Goal: Transaction & Acquisition: Purchase product/service

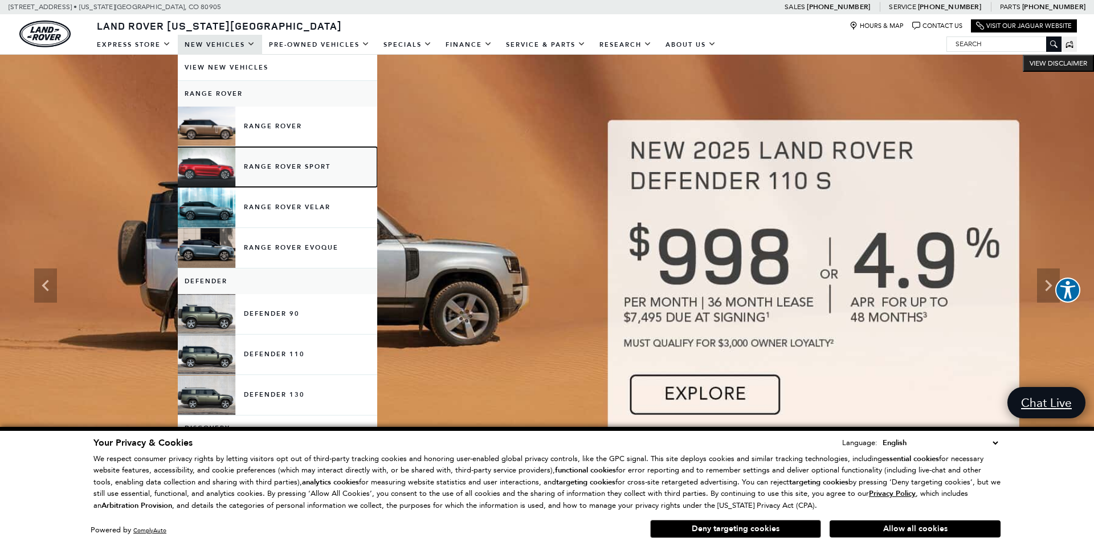
click at [304, 168] on link "Range Rover Sport" at bounding box center [277, 167] width 199 height 40
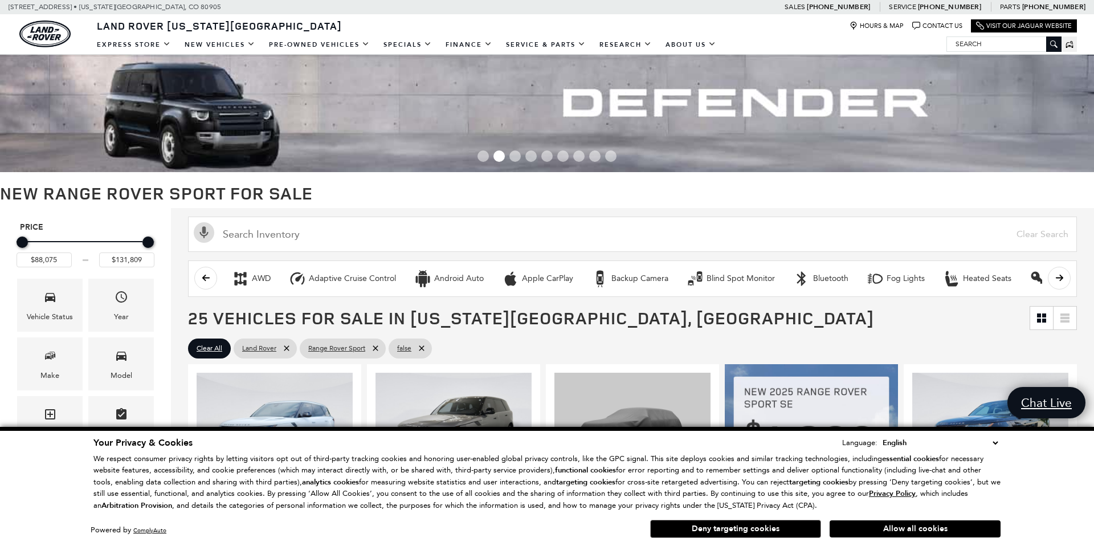
click at [936, 525] on button "Allow all cookies" at bounding box center [915, 528] width 171 height 17
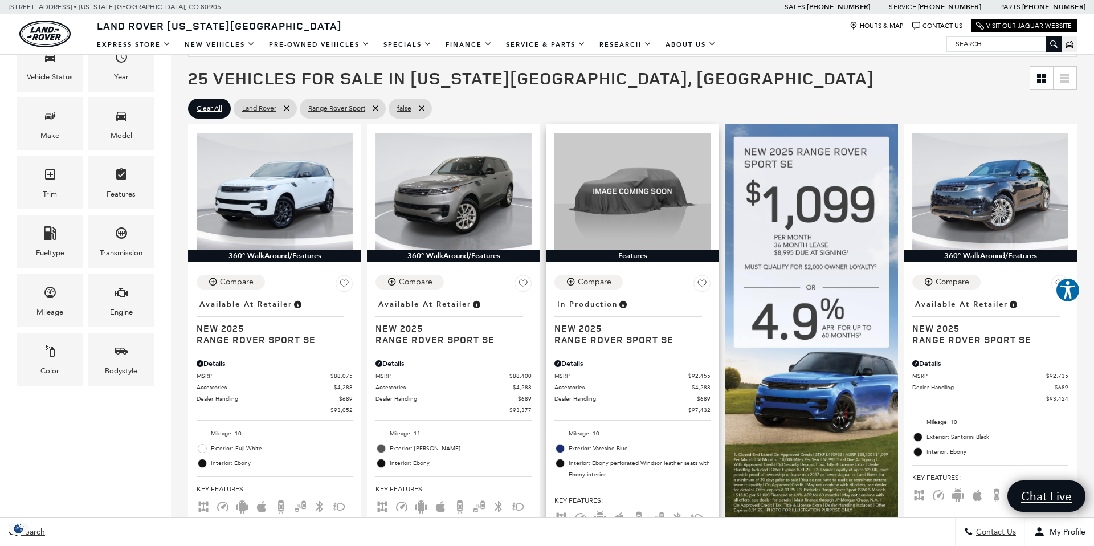
scroll to position [214, 0]
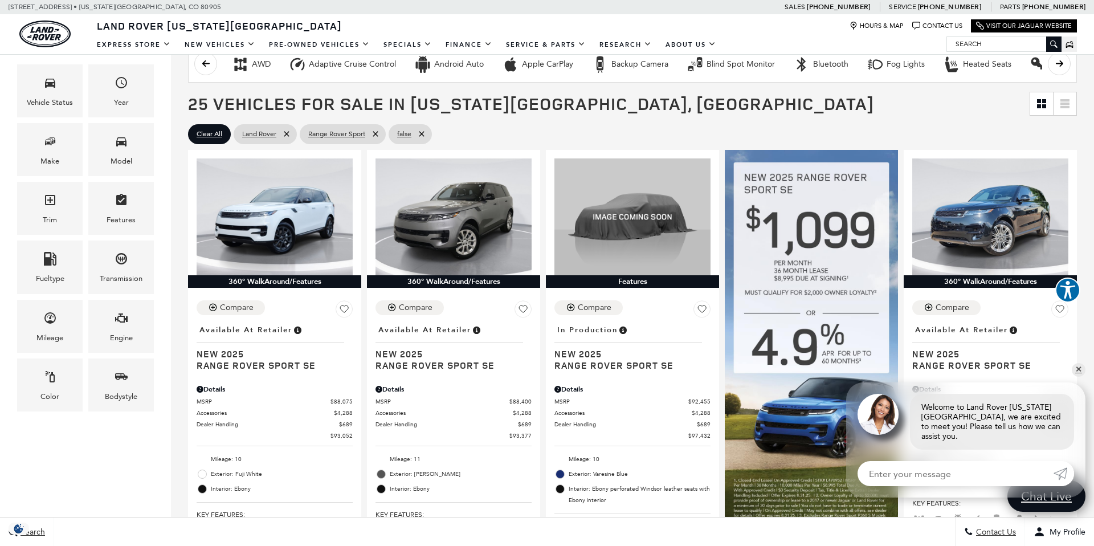
click at [54, 209] on span "Trim" at bounding box center [50, 202] width 14 height 23
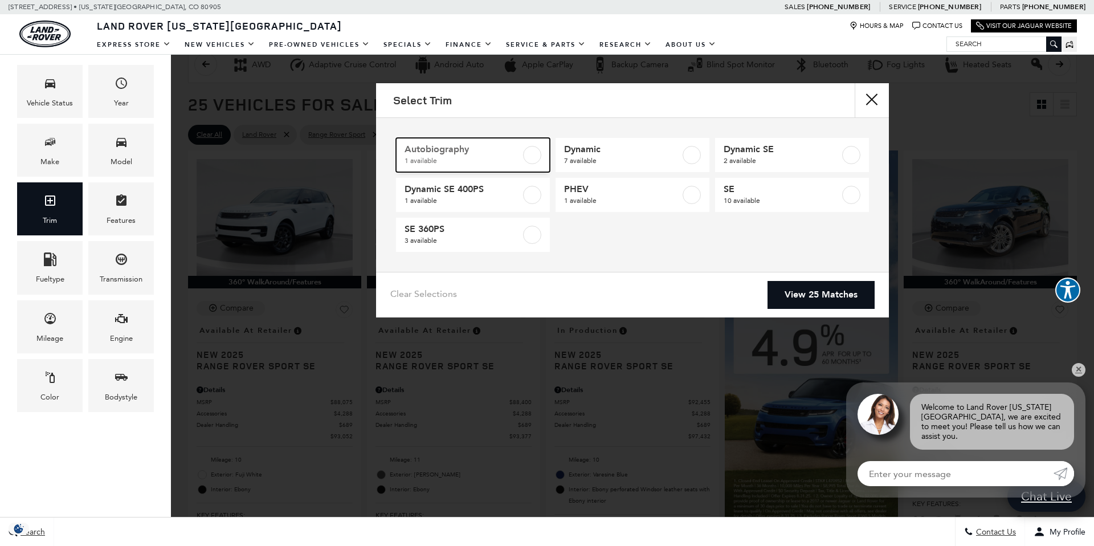
click at [537, 153] on label at bounding box center [532, 155] width 18 height 18
type input "$131,809"
checkbox input "true"
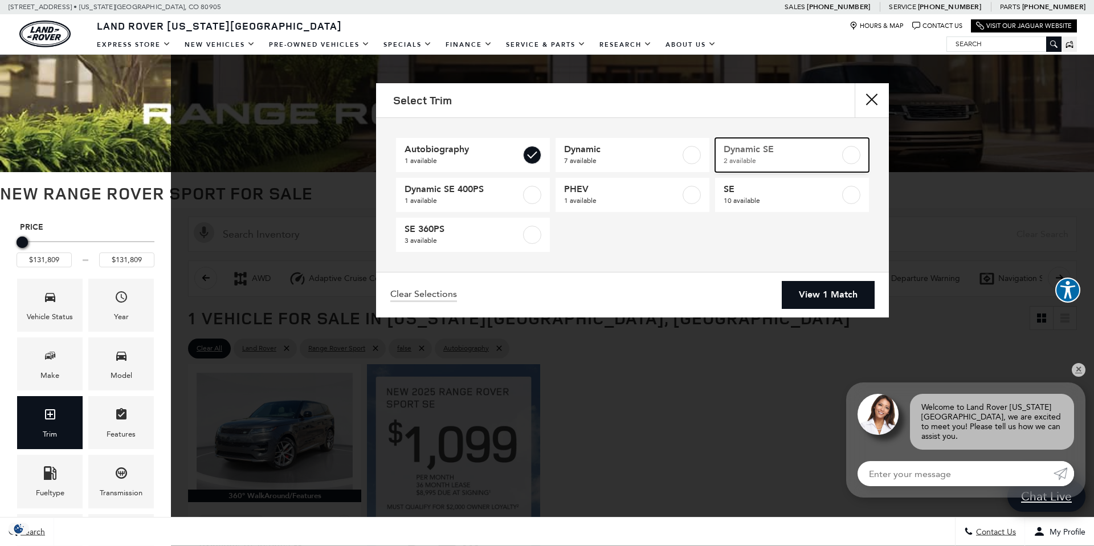
click at [841, 154] on link "Dynamic SE 2 available" at bounding box center [792, 155] width 154 height 34
type input "$105,000"
checkbox input "true"
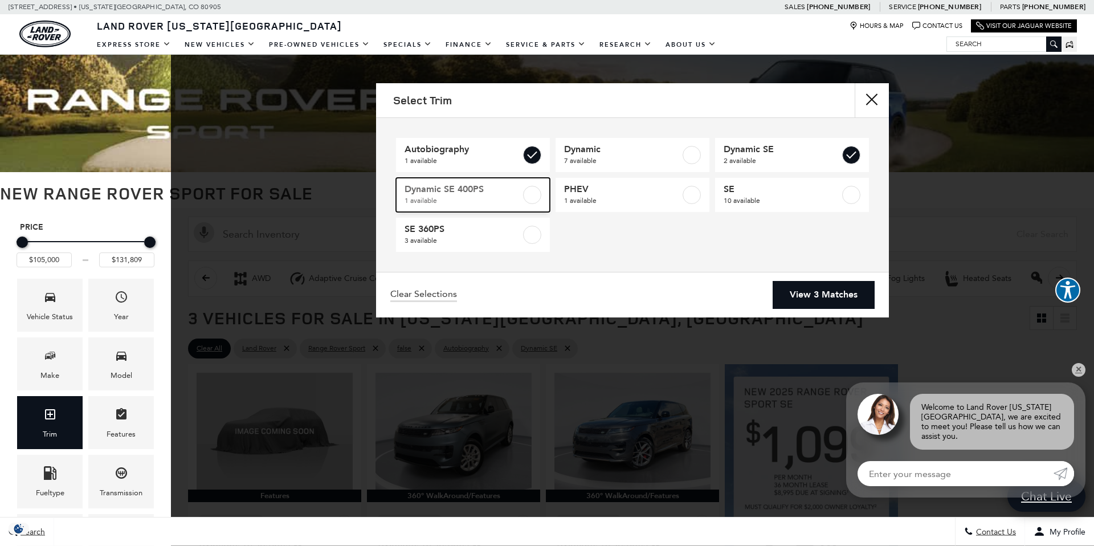
click at [532, 195] on label at bounding box center [532, 195] width 18 height 18
checkbox input "true"
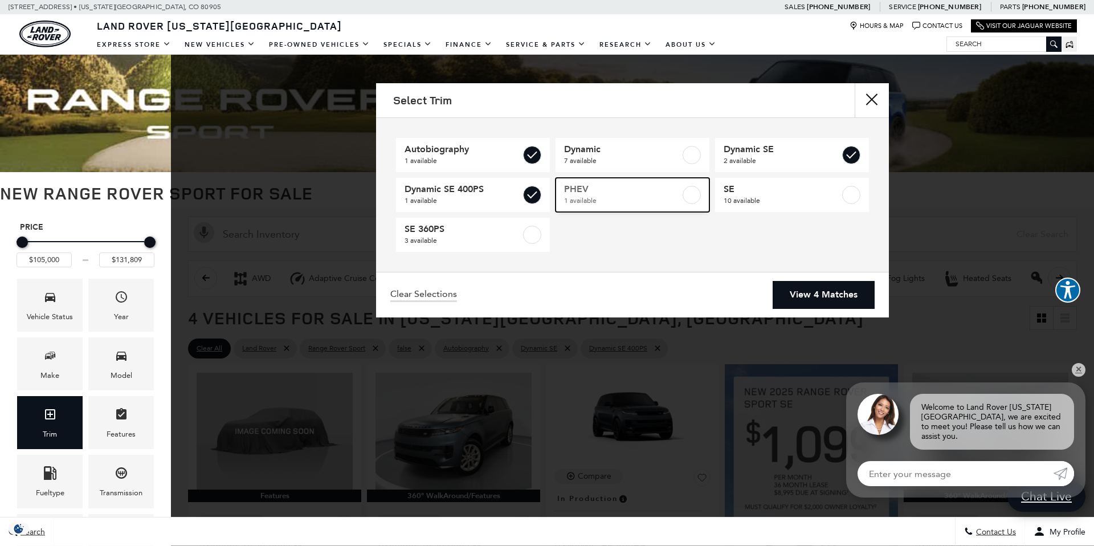
click at [648, 198] on span "1 available" at bounding box center [622, 200] width 116 height 11
type input "$102,860"
checkbox input "true"
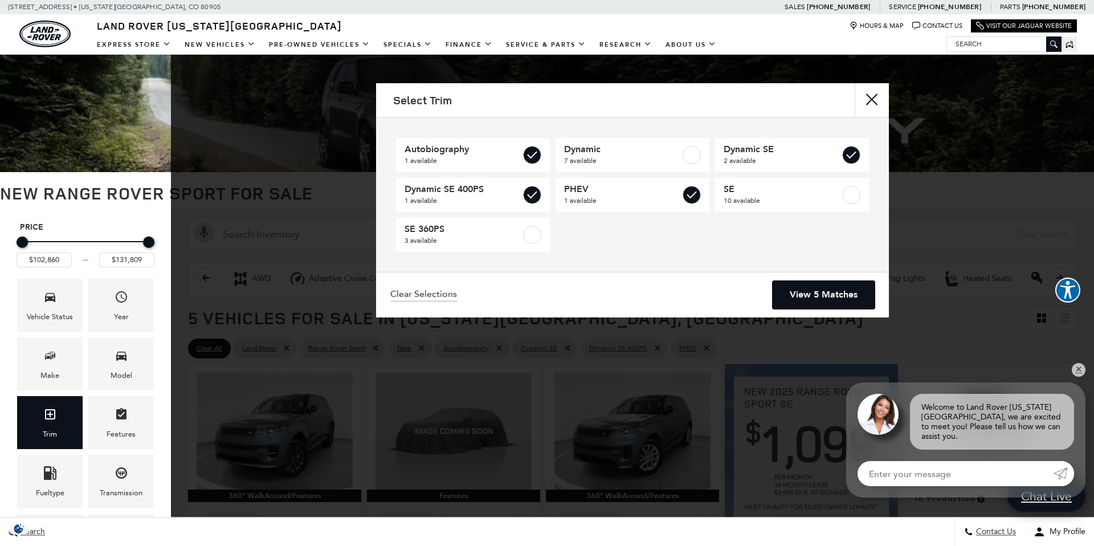
click at [834, 294] on link "View 5 Matches" at bounding box center [824, 295] width 102 height 28
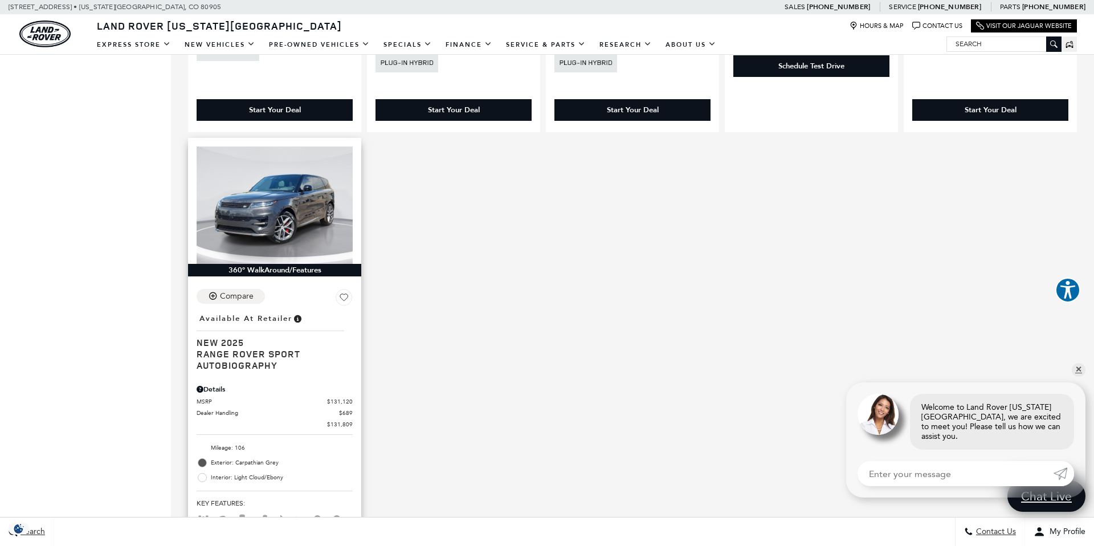
scroll to position [718, 0]
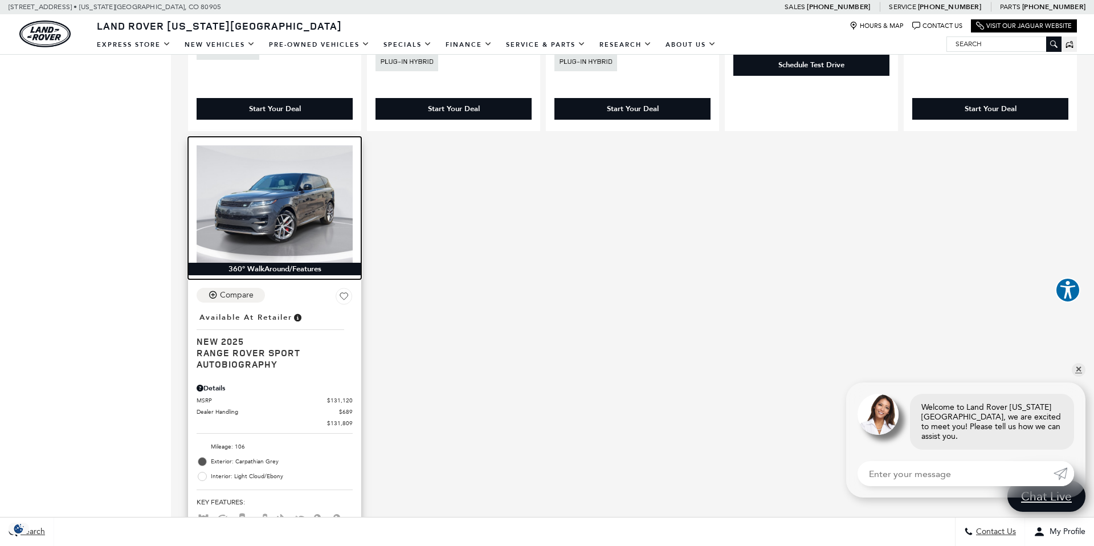
click at [266, 224] on img at bounding box center [275, 203] width 156 height 117
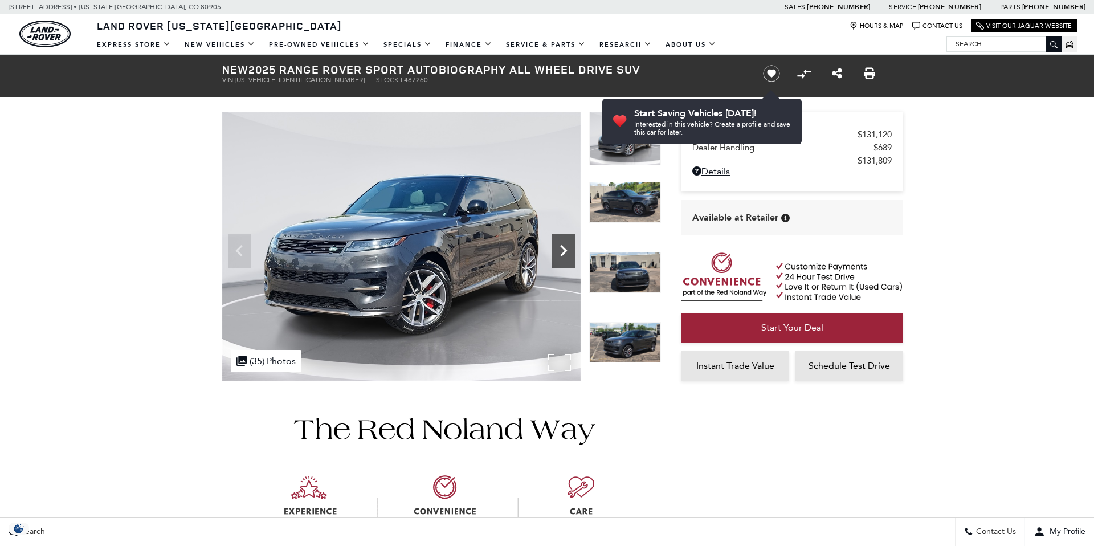
click at [560, 246] on icon "Next" at bounding box center [563, 250] width 23 height 23
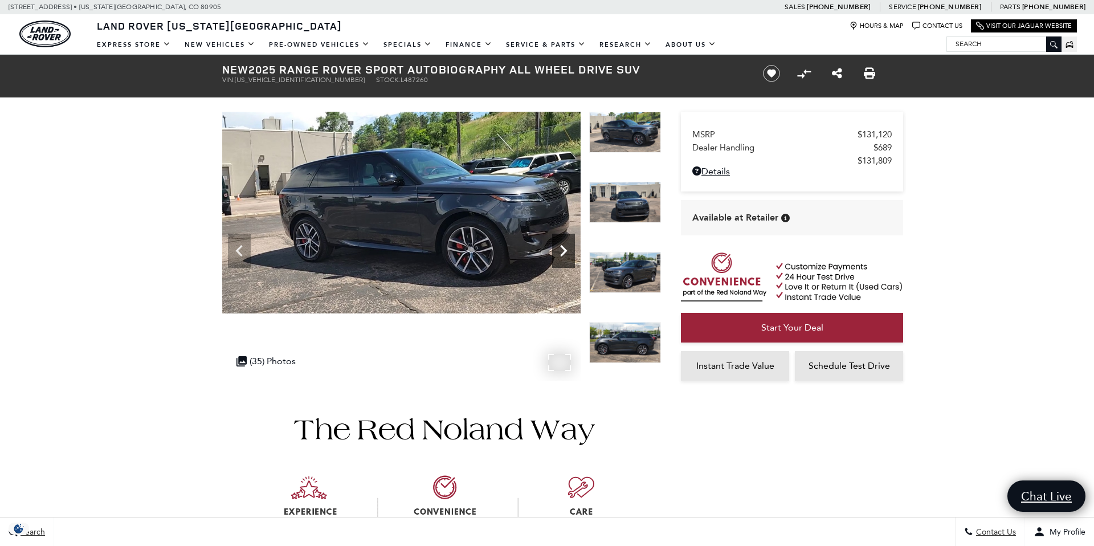
click at [568, 243] on icon "Next" at bounding box center [563, 250] width 23 height 23
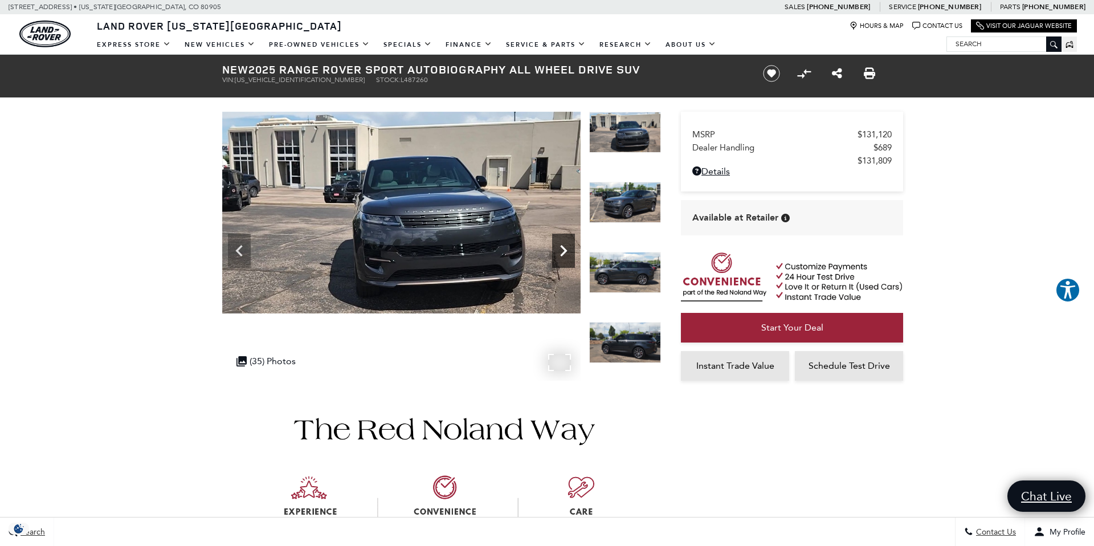
click at [568, 243] on icon "Next" at bounding box center [563, 250] width 23 height 23
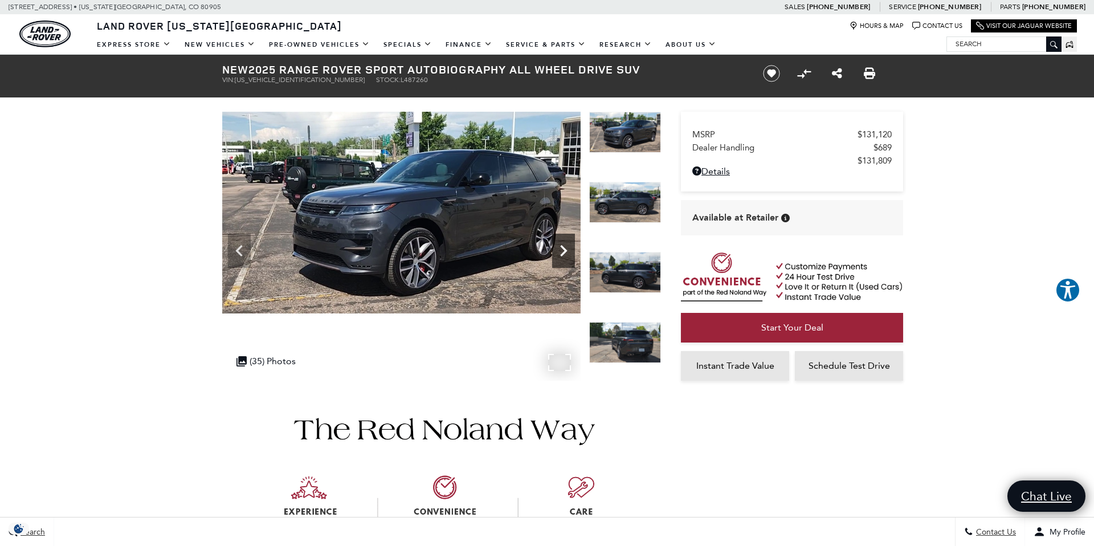
click at [568, 243] on icon "Next" at bounding box center [563, 250] width 23 height 23
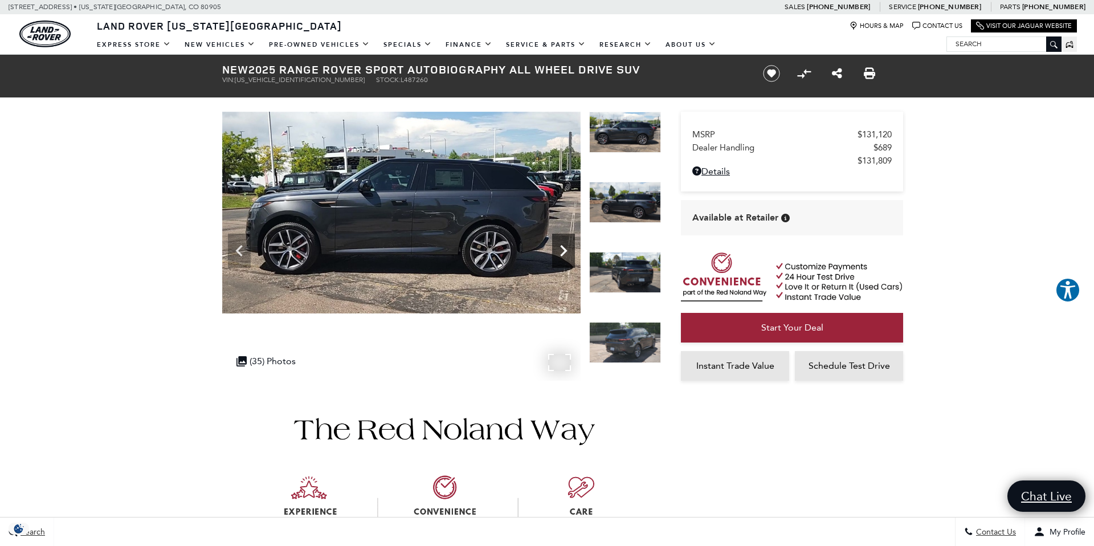
click at [568, 243] on icon "Next" at bounding box center [563, 250] width 23 height 23
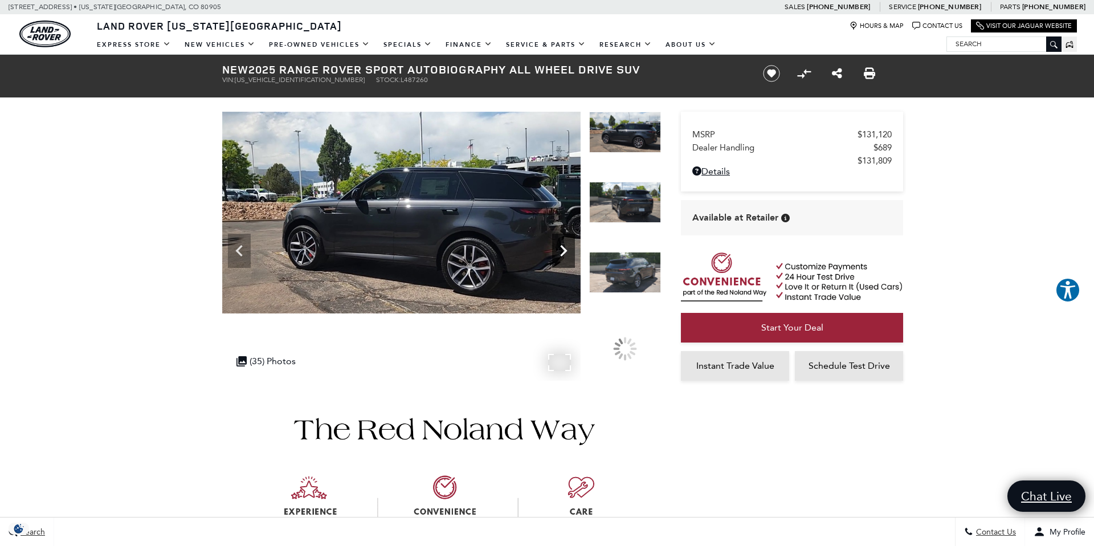
click at [568, 243] on icon "Next" at bounding box center [563, 250] width 23 height 23
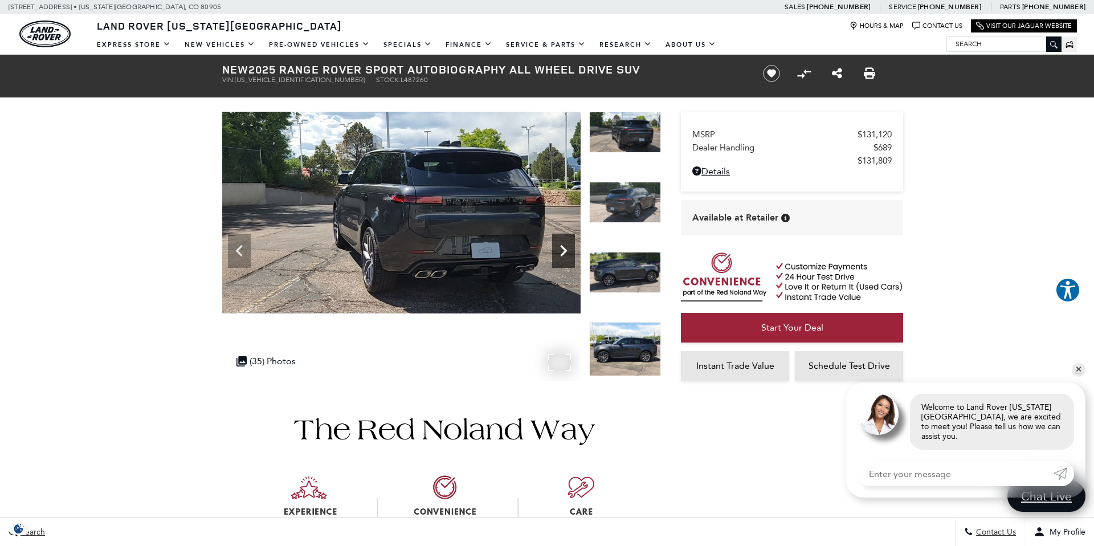
click at [568, 243] on icon "Next" at bounding box center [563, 250] width 23 height 23
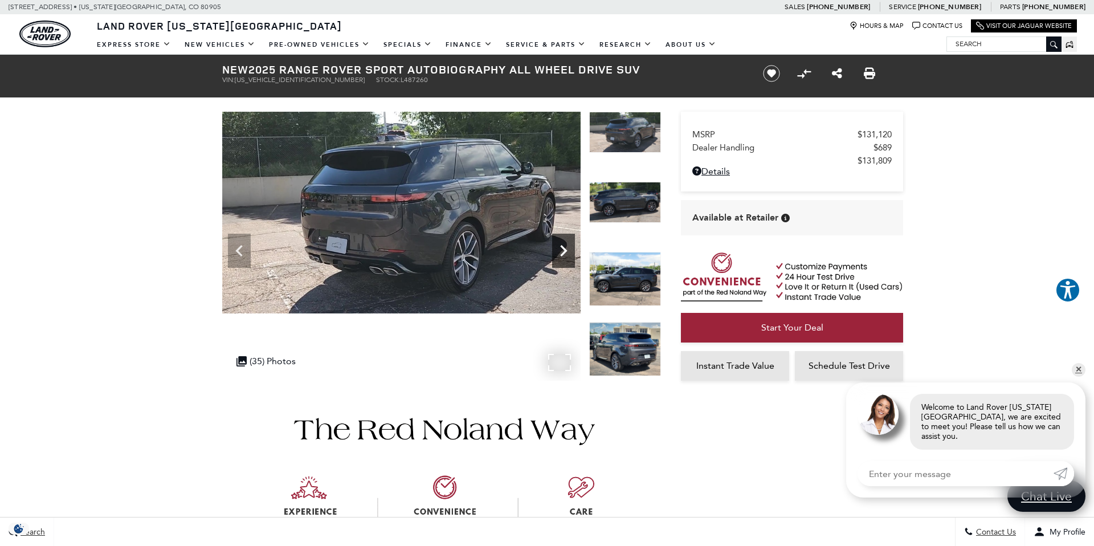
click at [568, 243] on icon "Next" at bounding box center [563, 250] width 23 height 23
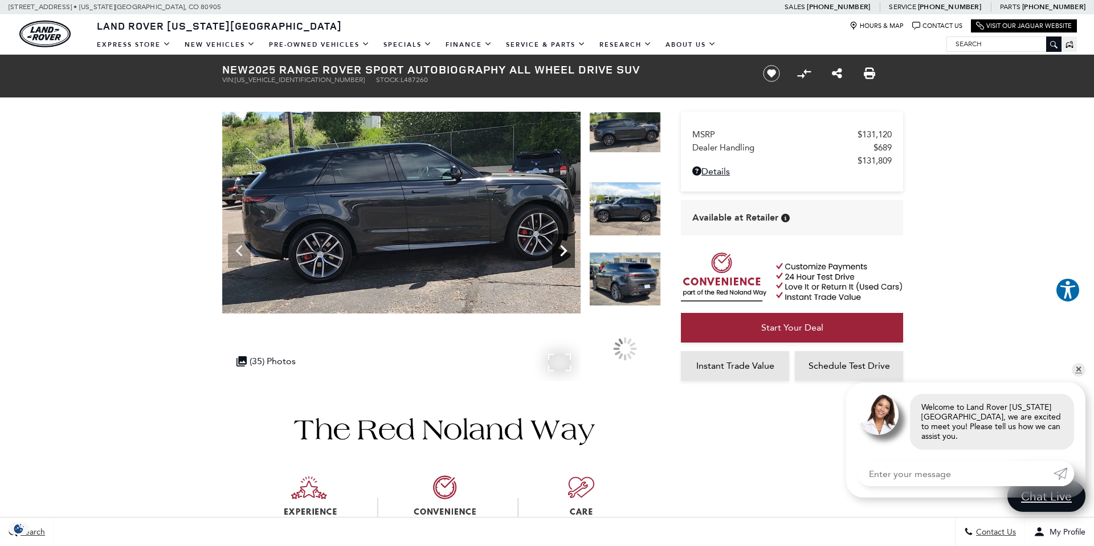
click at [568, 243] on icon "Next" at bounding box center [563, 250] width 23 height 23
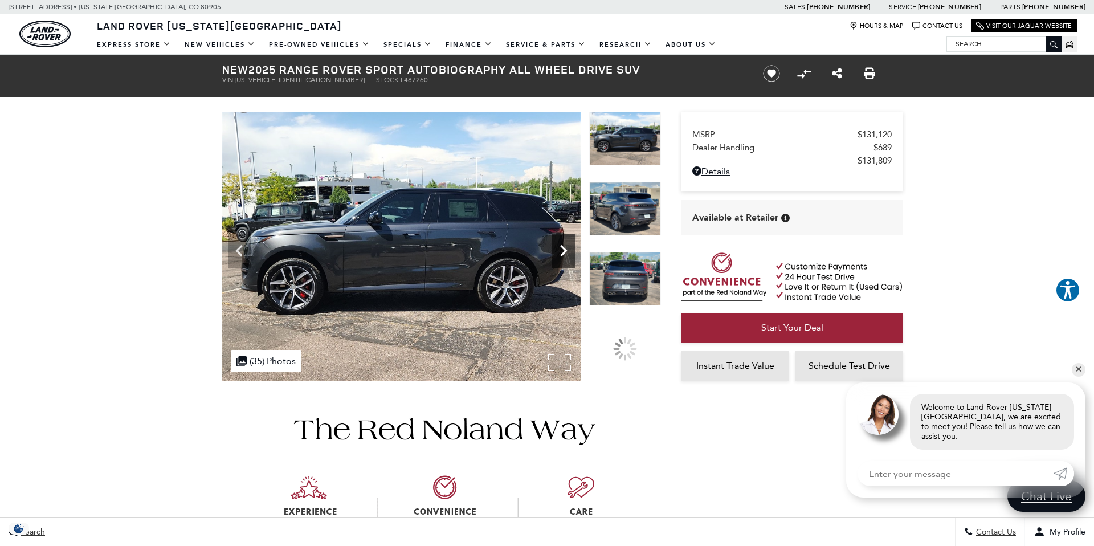
click at [568, 243] on icon "Next" at bounding box center [563, 250] width 23 height 23
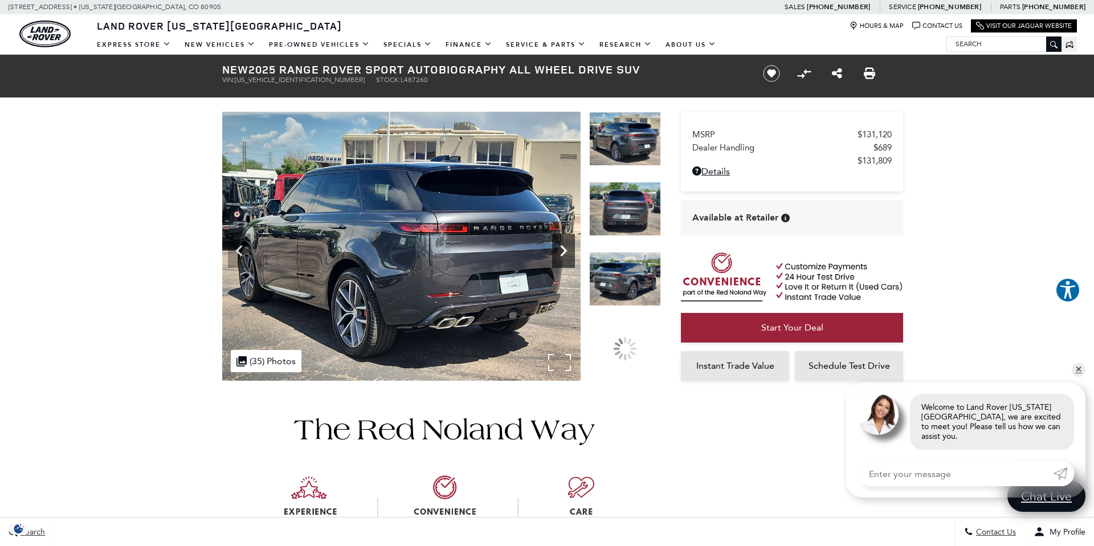
click at [568, 243] on icon "Next" at bounding box center [563, 250] width 23 height 23
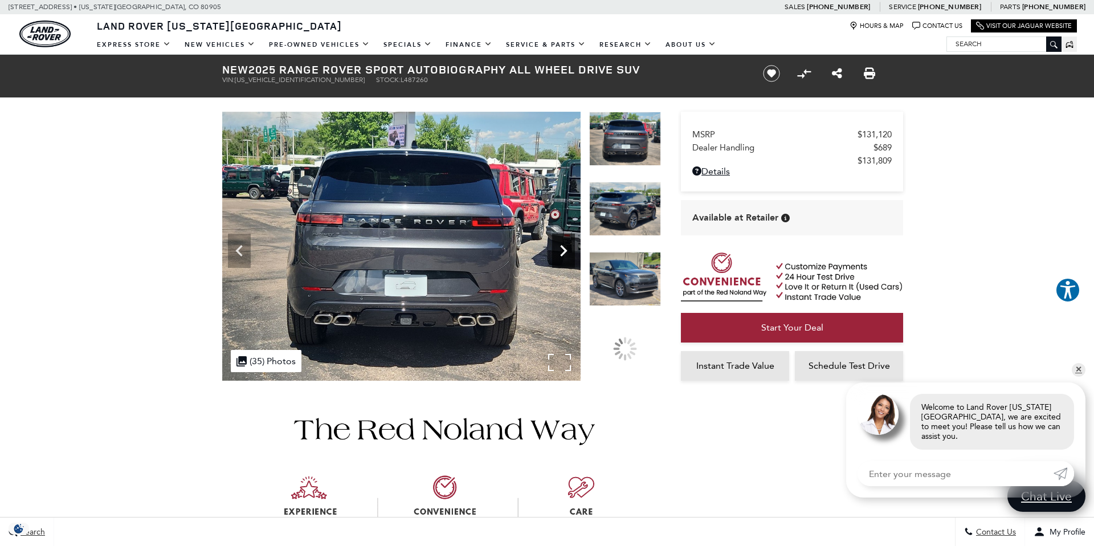
click at [568, 243] on icon "Next" at bounding box center [563, 250] width 23 height 23
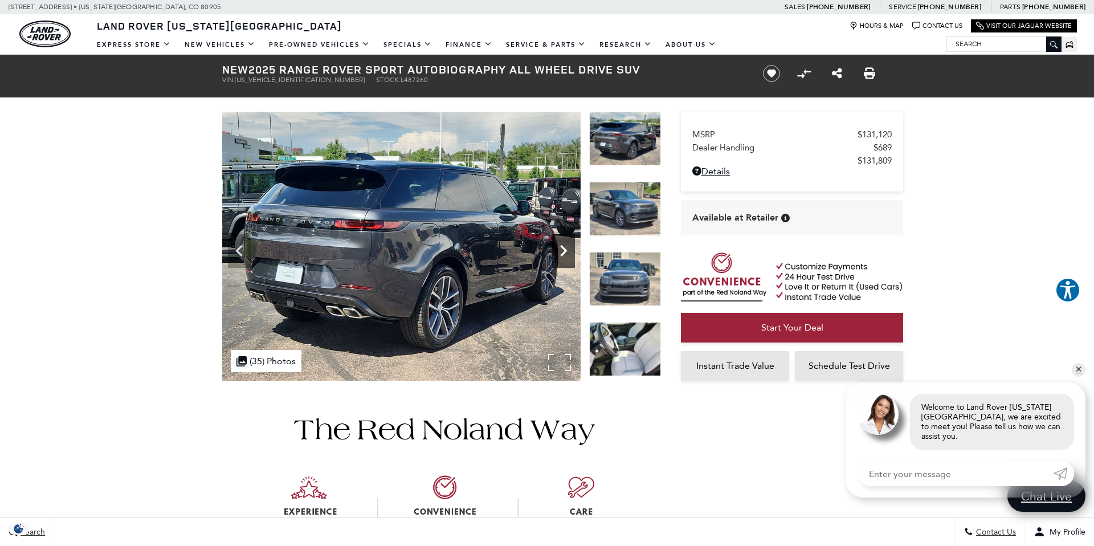
click at [568, 243] on icon "Next" at bounding box center [563, 250] width 23 height 23
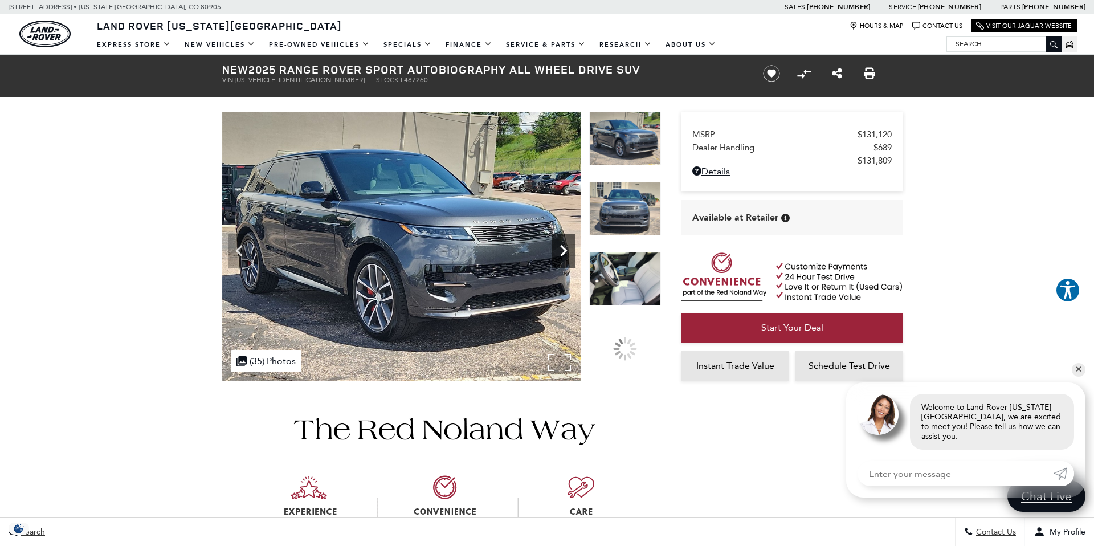
click at [568, 243] on icon "Next" at bounding box center [563, 250] width 23 height 23
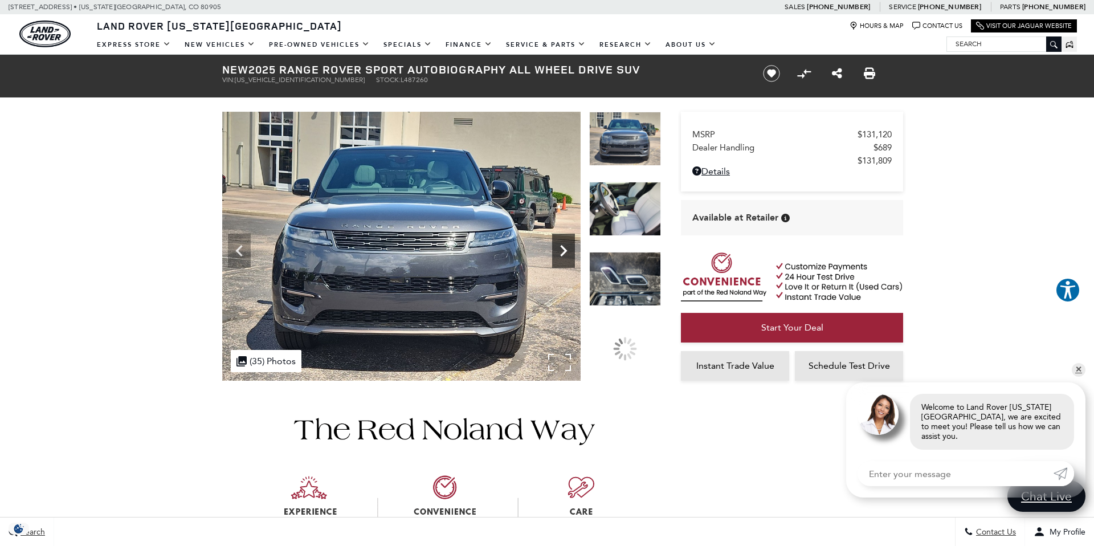
click at [568, 243] on icon "Next" at bounding box center [563, 250] width 23 height 23
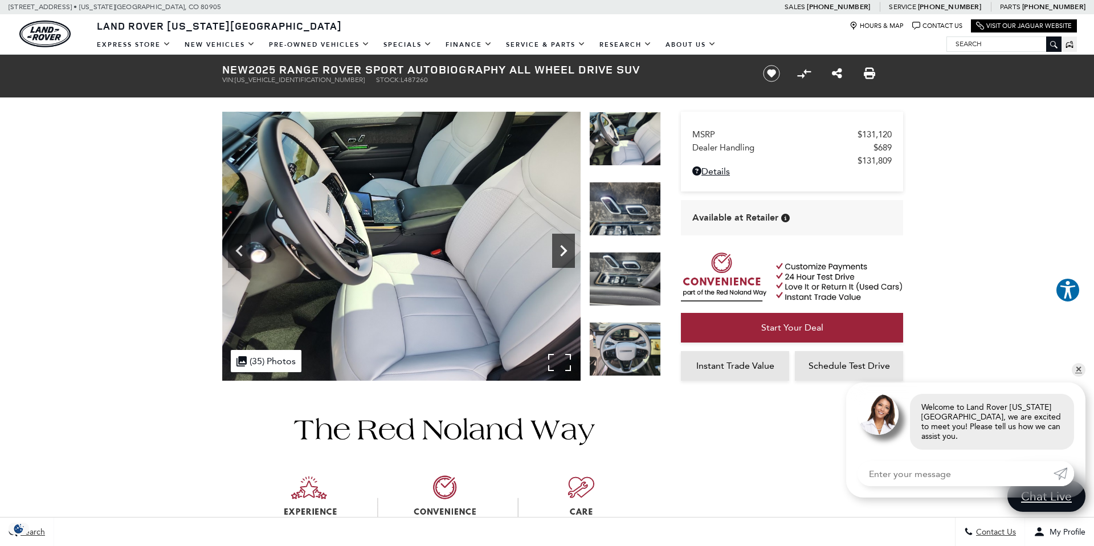
click at [568, 243] on icon "Next" at bounding box center [563, 250] width 23 height 23
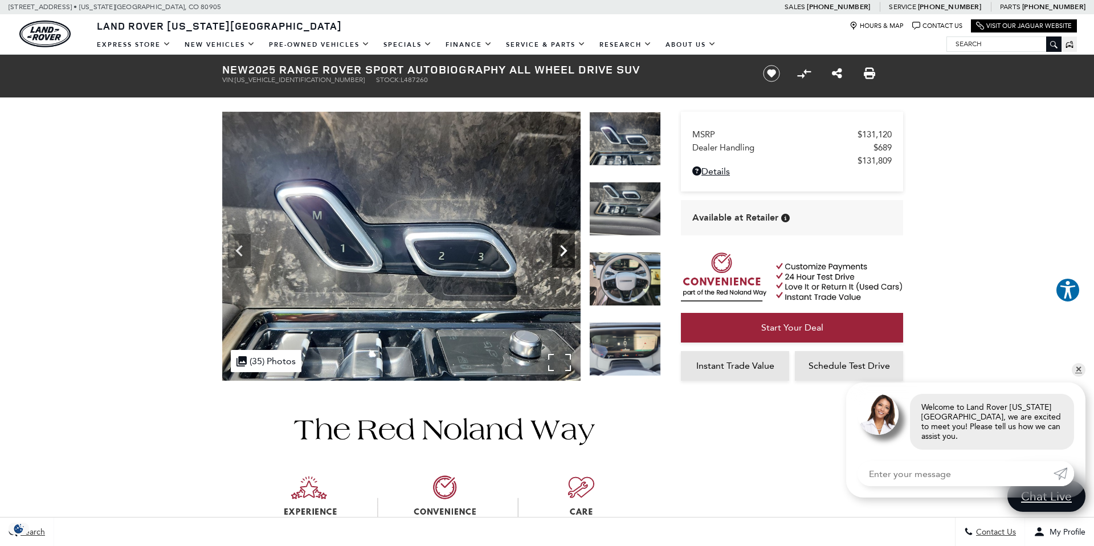
click at [568, 243] on icon "Next" at bounding box center [563, 250] width 23 height 23
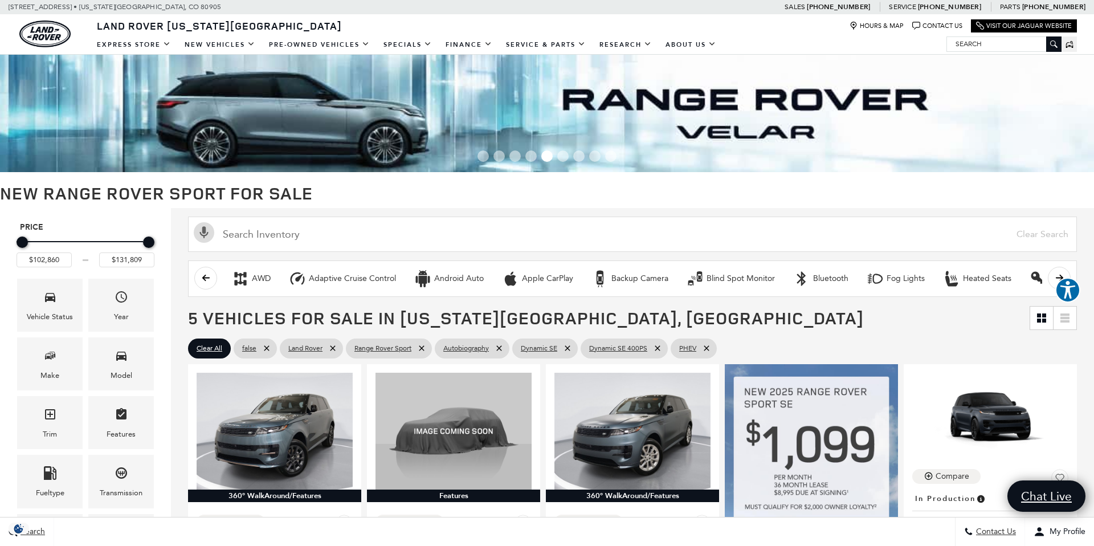
scroll to position [1, 0]
